Goal: Task Accomplishment & Management: Manage account settings

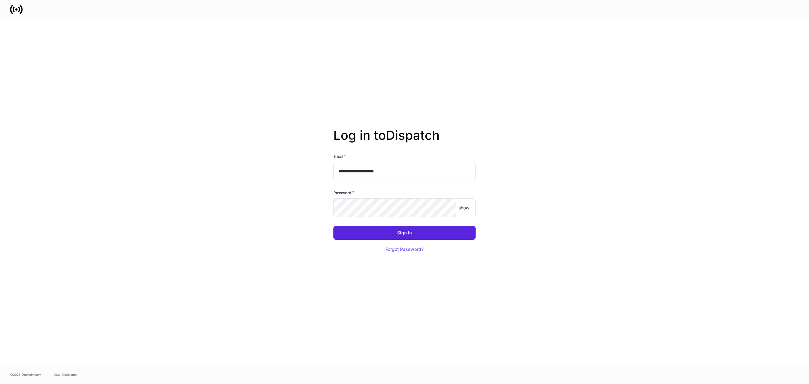
click at [467, 206] on p "show" at bounding box center [464, 208] width 11 height 6
click at [405, 231] on div "Sign In" at bounding box center [404, 232] width 15 height 4
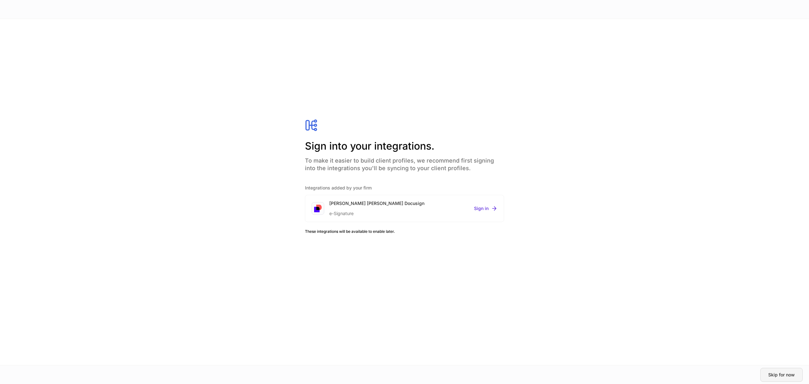
click at [784, 373] on div "Skip for now" at bounding box center [782, 374] width 27 height 4
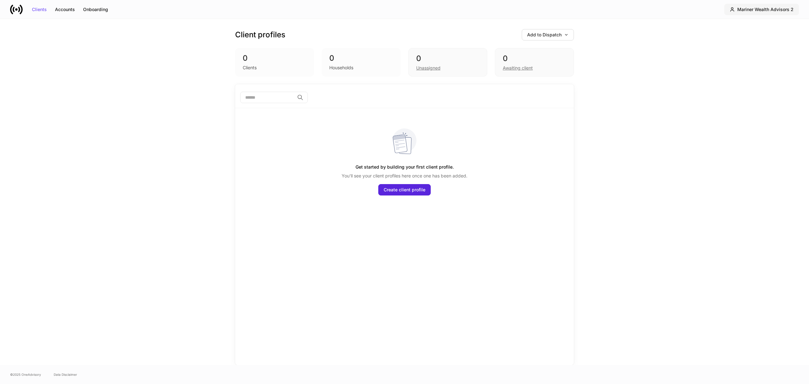
click at [789, 8] on div "Mariner Wealth Advisors 2" at bounding box center [766, 9] width 56 height 4
click at [739, 61] on div "Settings" at bounding box center [745, 61] width 17 height 6
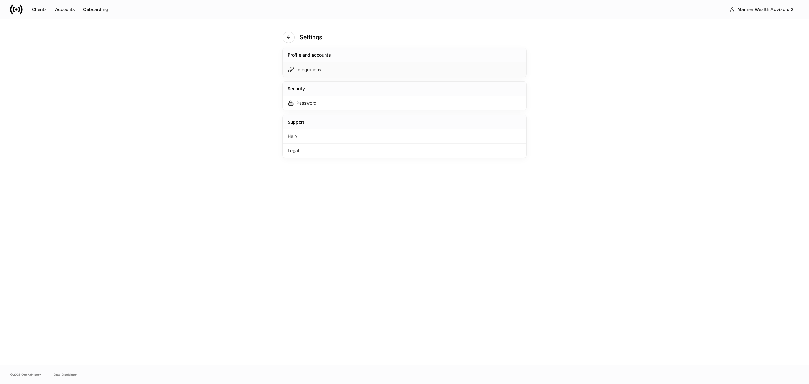
click at [317, 71] on div "Integrations" at bounding box center [309, 69] width 25 height 6
click at [242, 37] on icon "button" at bounding box center [241, 37] width 3 height 3
click at [307, 69] on div "Integrations" at bounding box center [309, 69] width 25 height 6
click at [242, 37] on icon "button" at bounding box center [241, 37] width 3 height 3
click at [305, 70] on div "Integrations" at bounding box center [309, 69] width 25 height 6
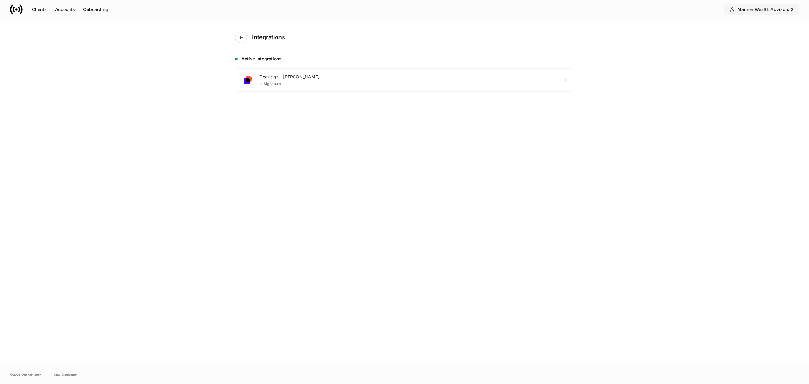
click at [758, 8] on div "Mariner Wealth Advisors 2" at bounding box center [766, 9] width 56 height 4
click at [759, 39] on div "Mariner Wealth Advisors 2" at bounding box center [755, 38] width 55 height 6
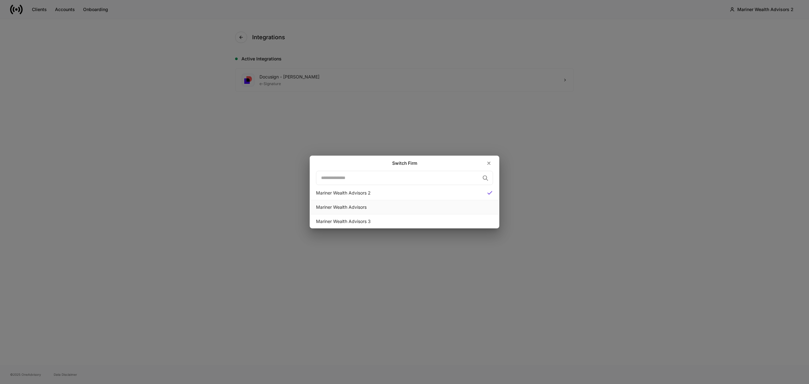
click at [365, 206] on div "Mariner Wealth Advisors" at bounding box center [404, 207] width 177 height 6
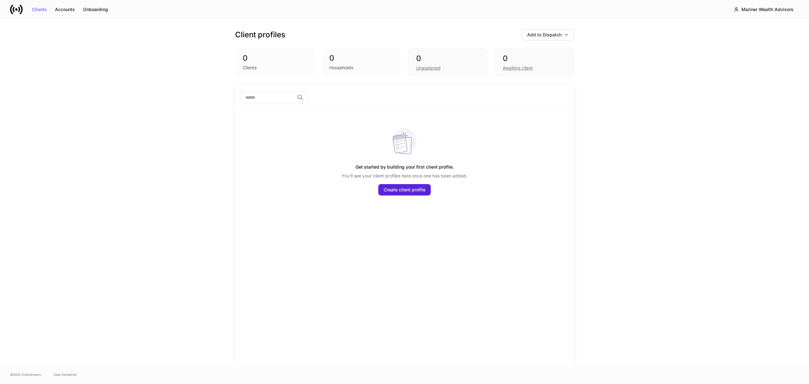
click at [39, 7] on div "Clients" at bounding box center [39, 9] width 15 height 4
click at [69, 8] on button "Accounts" at bounding box center [65, 9] width 28 height 10
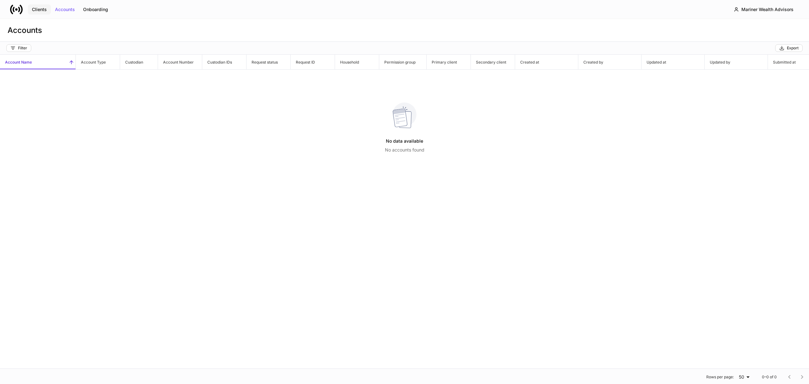
click at [37, 8] on div "Clients" at bounding box center [39, 9] width 15 height 4
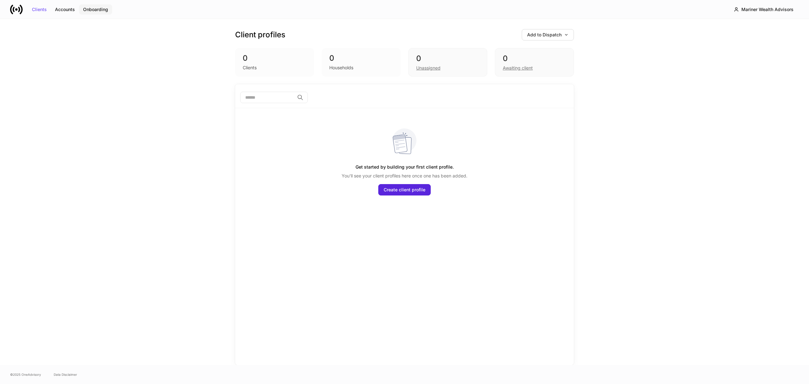
click at [95, 8] on div "Onboarding" at bounding box center [95, 9] width 25 height 4
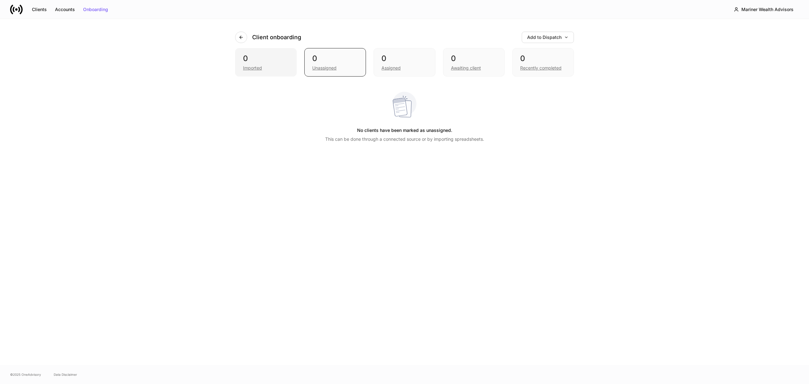
click at [259, 64] on div "Imported" at bounding box center [266, 68] width 46 height 8
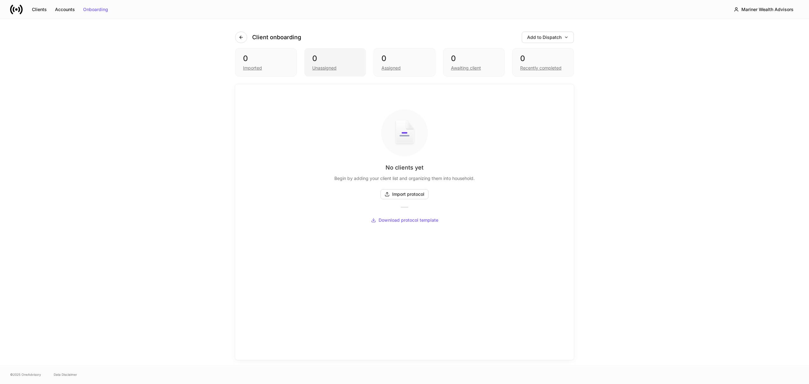
click at [329, 66] on div "Unassigned" at bounding box center [324, 68] width 24 height 6
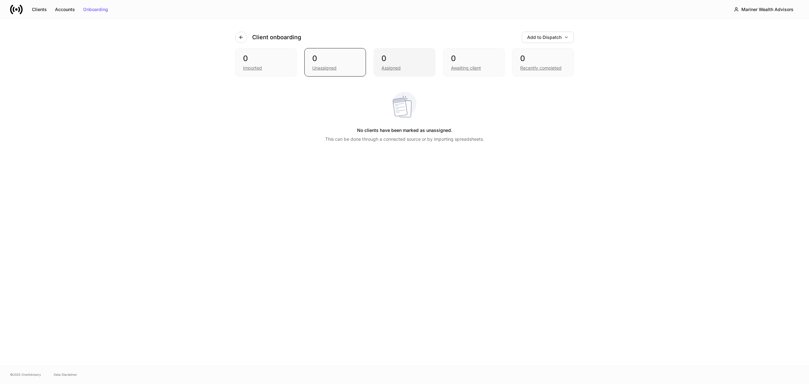
click at [400, 65] on div "Assigned" at bounding box center [391, 68] width 19 height 6
click at [790, 8] on div "Mariner Wealth Advisors" at bounding box center [768, 9] width 52 height 4
click at [749, 60] on div "Settings" at bounding box center [745, 61] width 17 height 6
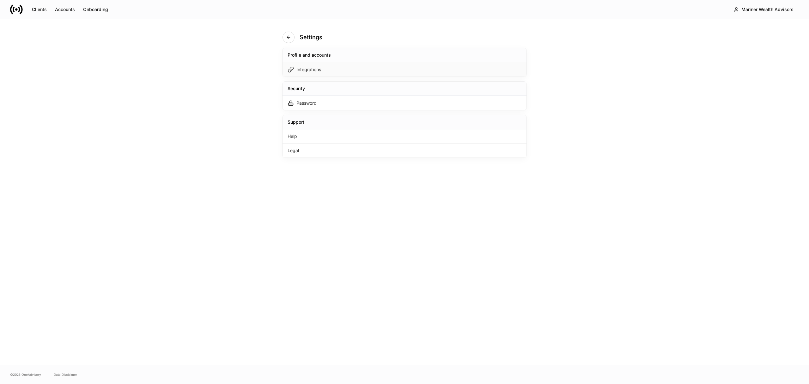
click at [314, 71] on div "Integrations" at bounding box center [309, 69] width 25 height 6
click at [488, 212] on div "Integrations Active Integrations Docusign - Schwab e-Signature" at bounding box center [404, 192] width 379 height 346
click at [71, 10] on div "Accounts" at bounding box center [65, 9] width 20 height 4
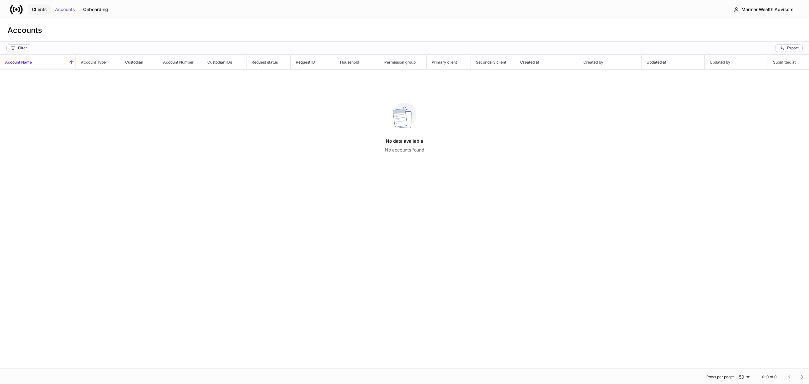
click at [41, 8] on div "Clients" at bounding box center [39, 9] width 15 height 4
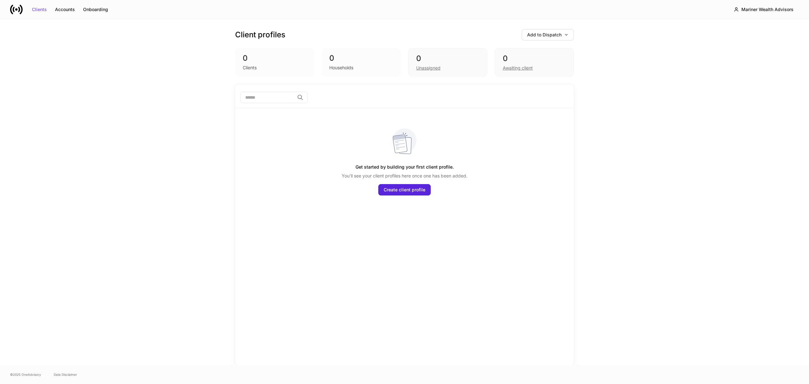
click at [242, 63] on div "0 Clients" at bounding box center [274, 62] width 79 height 28
click at [251, 59] on div "0" at bounding box center [275, 58] width 64 height 10
click at [245, 55] on div "0" at bounding box center [275, 58] width 64 height 10
drag, startPoint x: 309, startPoint y: 67, endPoint x: 336, endPoint y: 66, distance: 27.2
click at [313, 67] on div "0 Clients" at bounding box center [274, 62] width 79 height 28
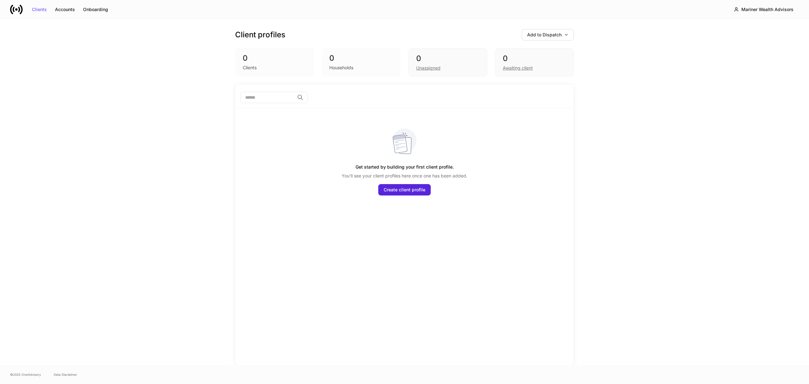
click at [336, 66] on div "Households" at bounding box center [341, 67] width 24 height 6
drag, startPoint x: 338, startPoint y: 67, endPoint x: 410, endPoint y: 67, distance: 72.7
click at [343, 67] on div "Households" at bounding box center [341, 67] width 24 height 6
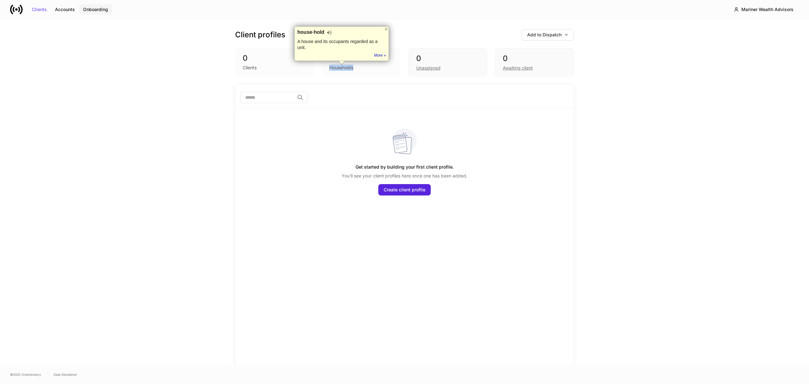
click at [94, 10] on div "Onboarding" at bounding box center [95, 9] width 25 height 4
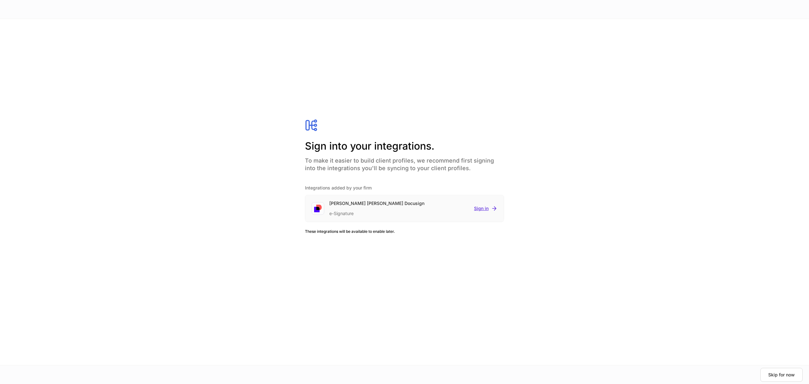
click at [478, 208] on div "Sign in" at bounding box center [485, 208] width 23 height 6
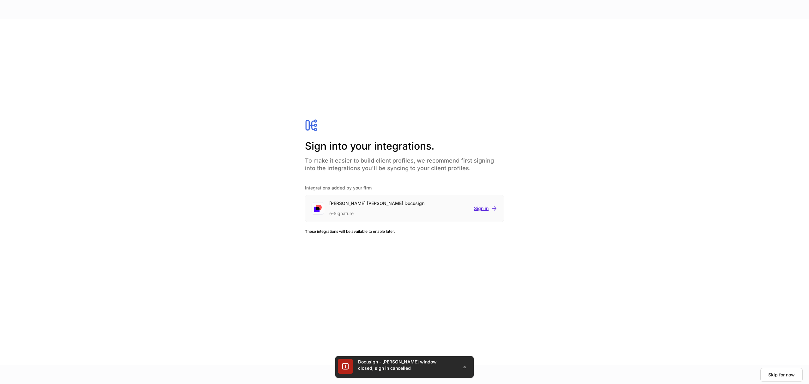
click at [480, 208] on div "Sign in" at bounding box center [485, 208] width 23 height 6
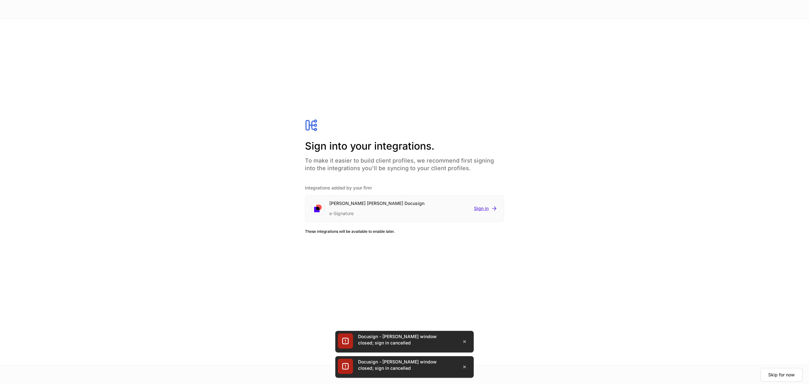
click at [483, 207] on div "Sign in" at bounding box center [485, 208] width 23 height 6
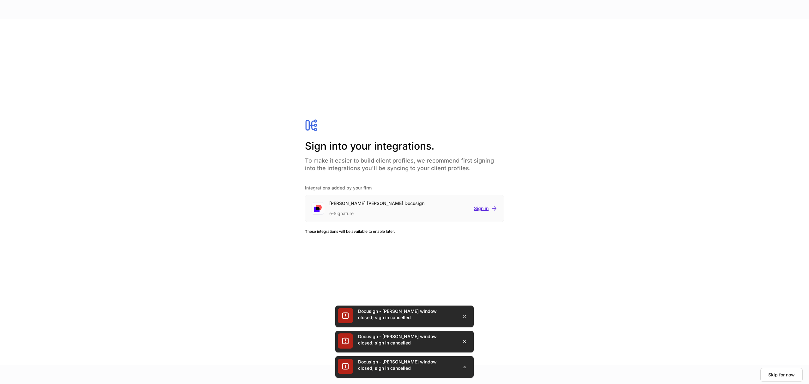
click at [482, 209] on div "Sign in" at bounding box center [485, 208] width 23 height 6
